Goal: Task Accomplishment & Management: Complete application form

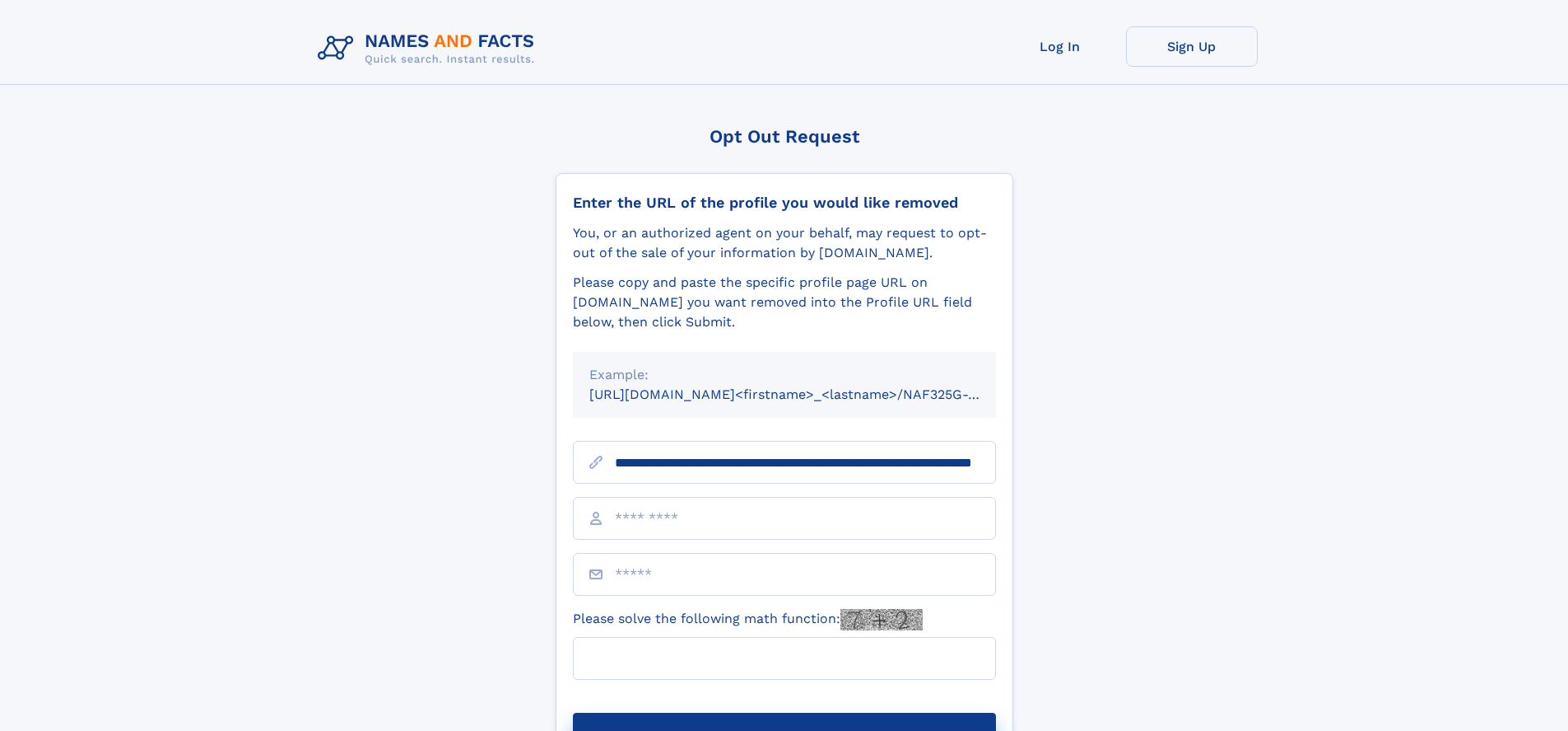
scroll to position [0, 149]
type input "**********"
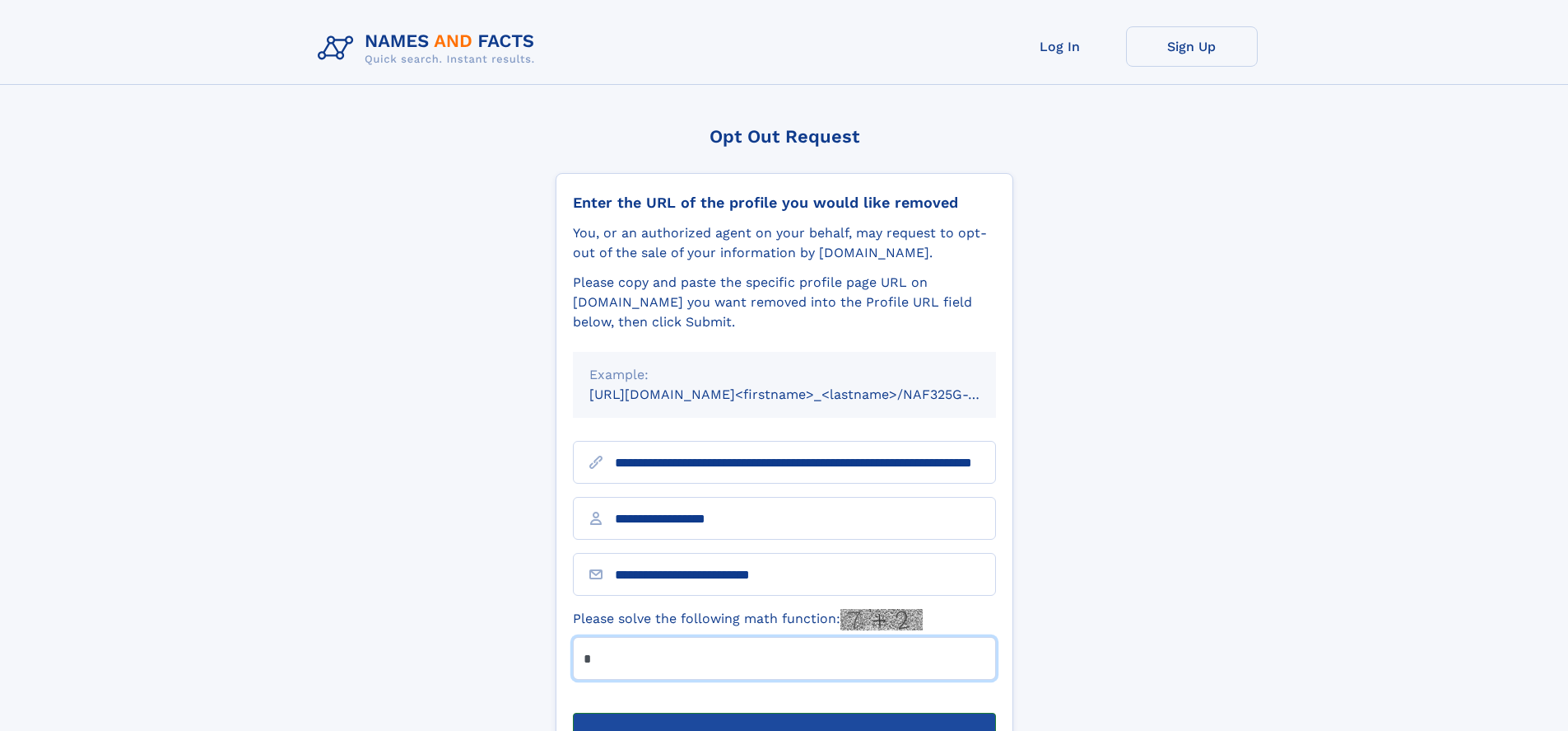
type input "*"
click at [784, 713] on button "Submit Opt Out Request" at bounding box center [785, 739] width 423 height 53
